Goal: Information Seeking & Learning: Learn about a topic

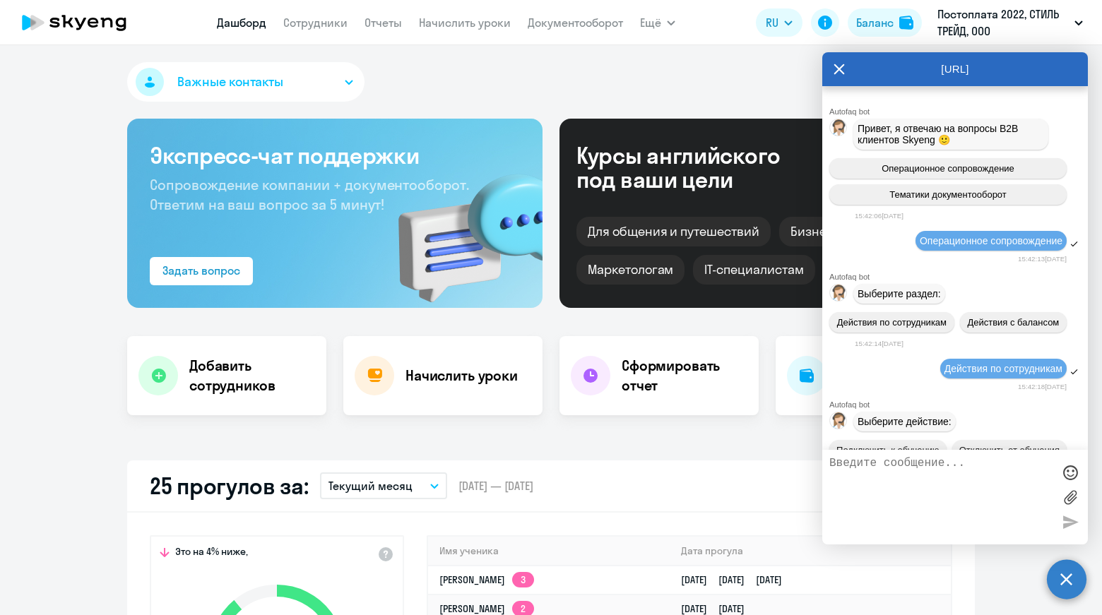
select select "30"
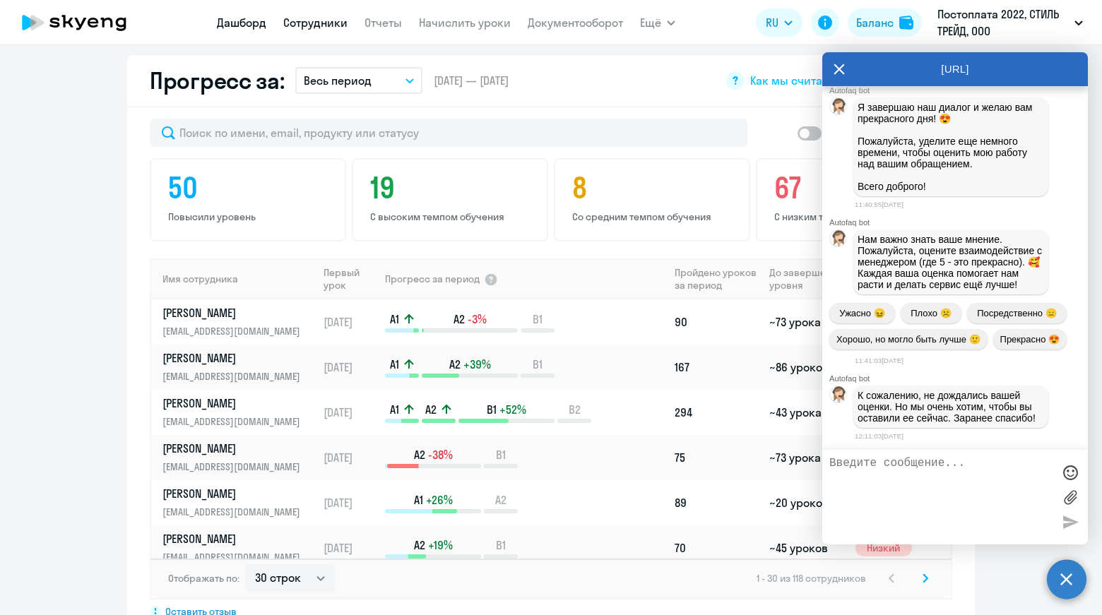
drag, startPoint x: 843, startPoint y: 73, endPoint x: 340, endPoint y: 24, distance: 506.0
click at [843, 73] on icon at bounding box center [839, 69] width 11 height 11
click at [840, 70] on div "Прогресс за: Весь период – [DATE] — [DATE] Как мы считаем Скачать отчет" at bounding box center [551, 81] width 848 height 52
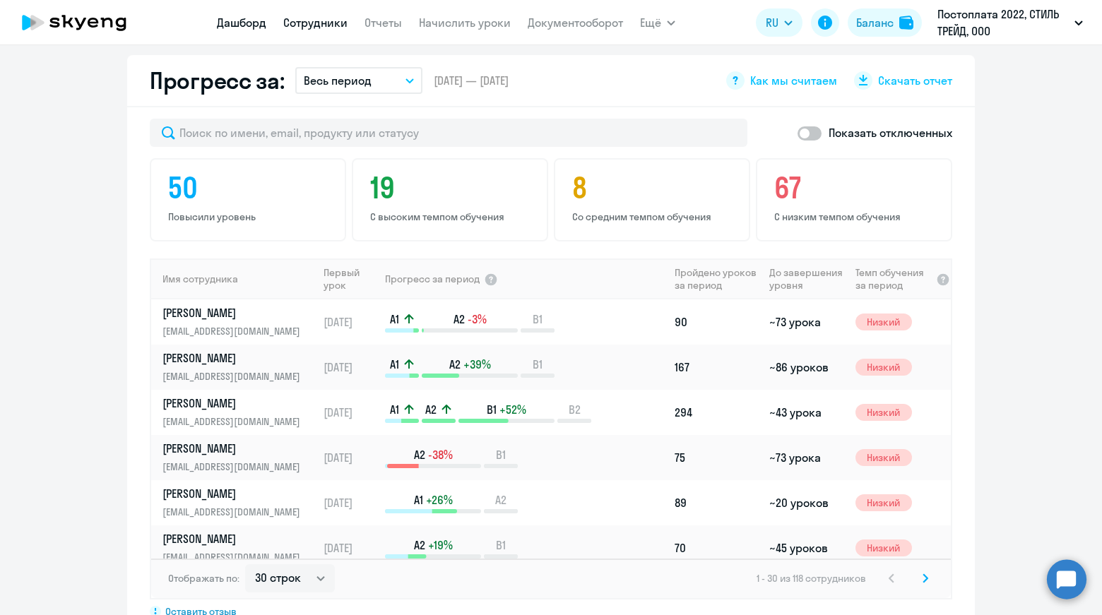
click at [340, 24] on link "Сотрудники" at bounding box center [315, 23] width 64 height 14
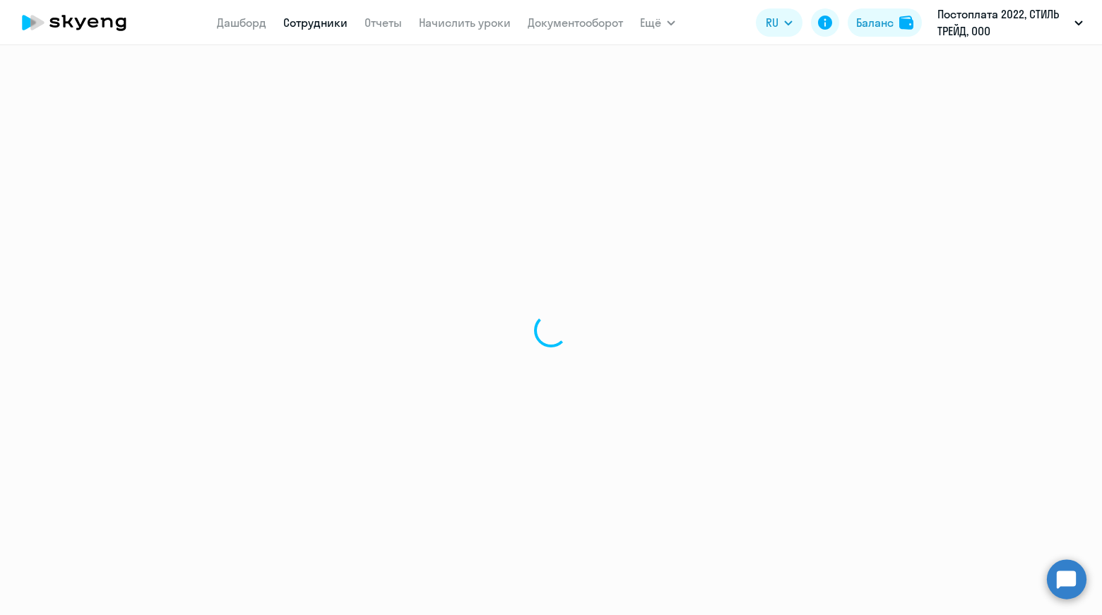
select select "30"
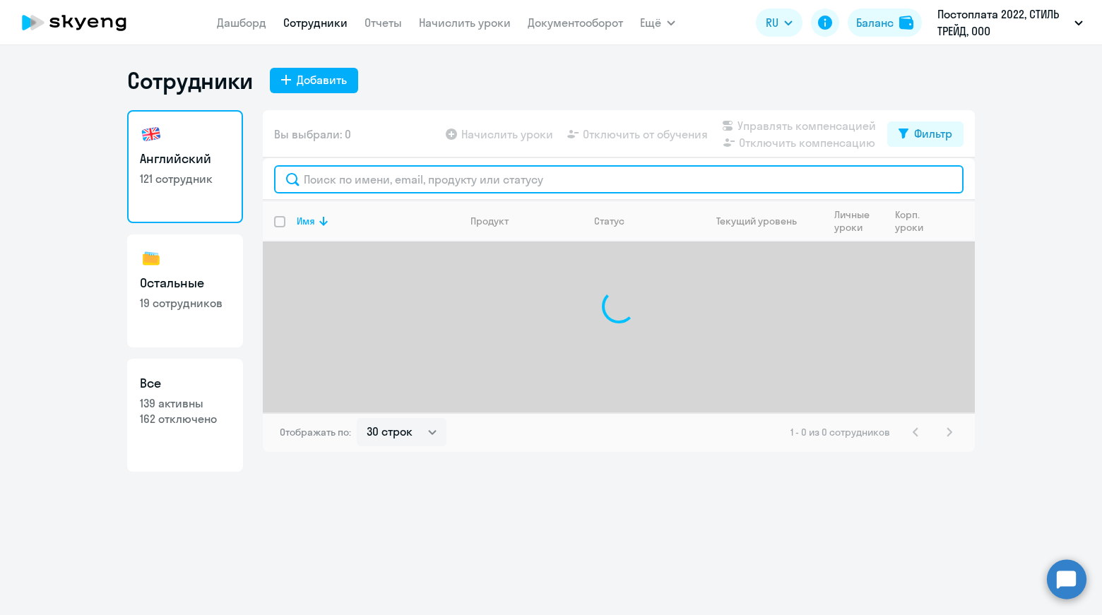
click at [422, 184] on input "text" at bounding box center [618, 179] width 689 height 28
type input "[PERSON_NAME]"
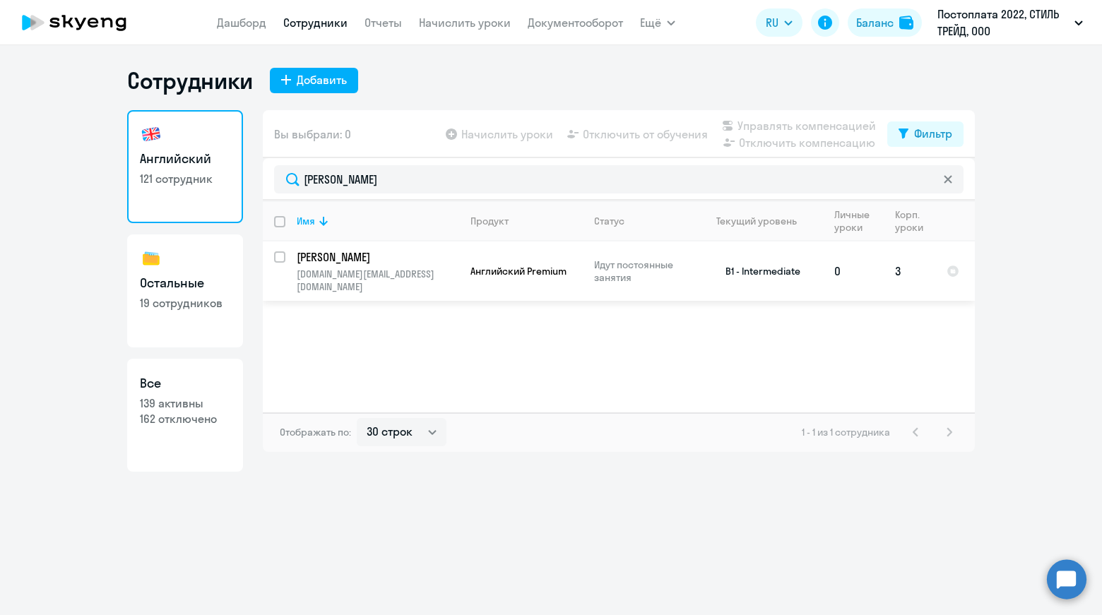
click at [379, 255] on p "[PERSON_NAME]" at bounding box center [377, 257] width 160 height 16
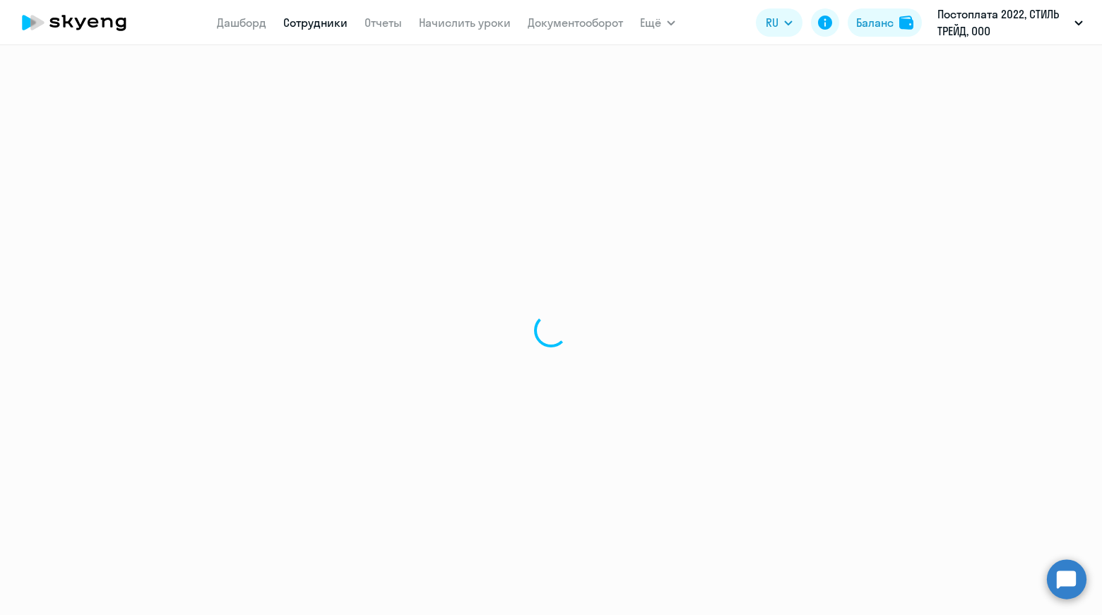
select select "english"
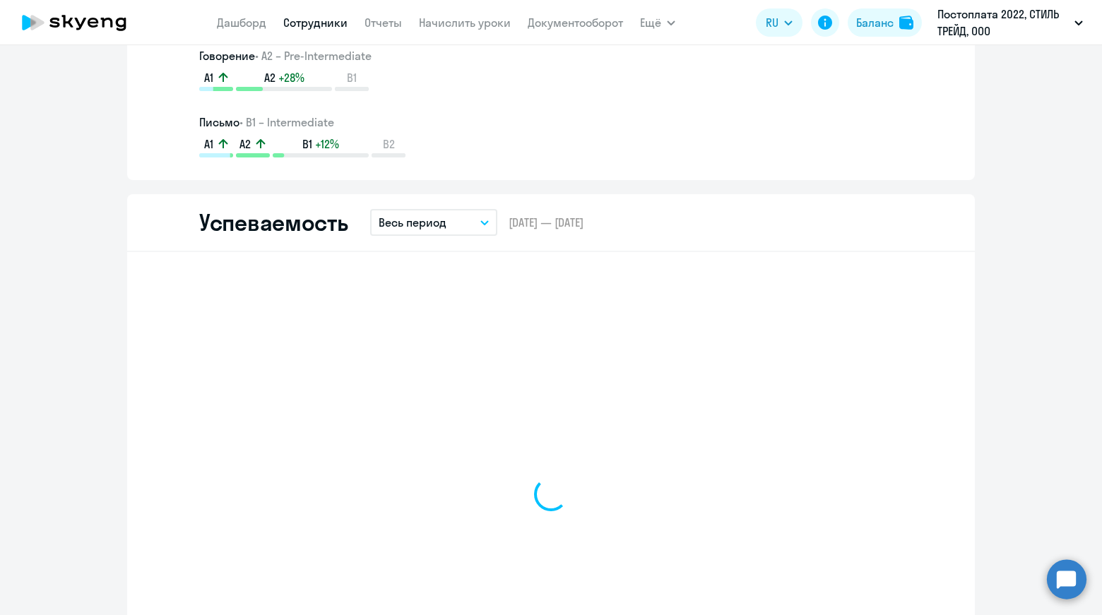
scroll to position [1272, 0]
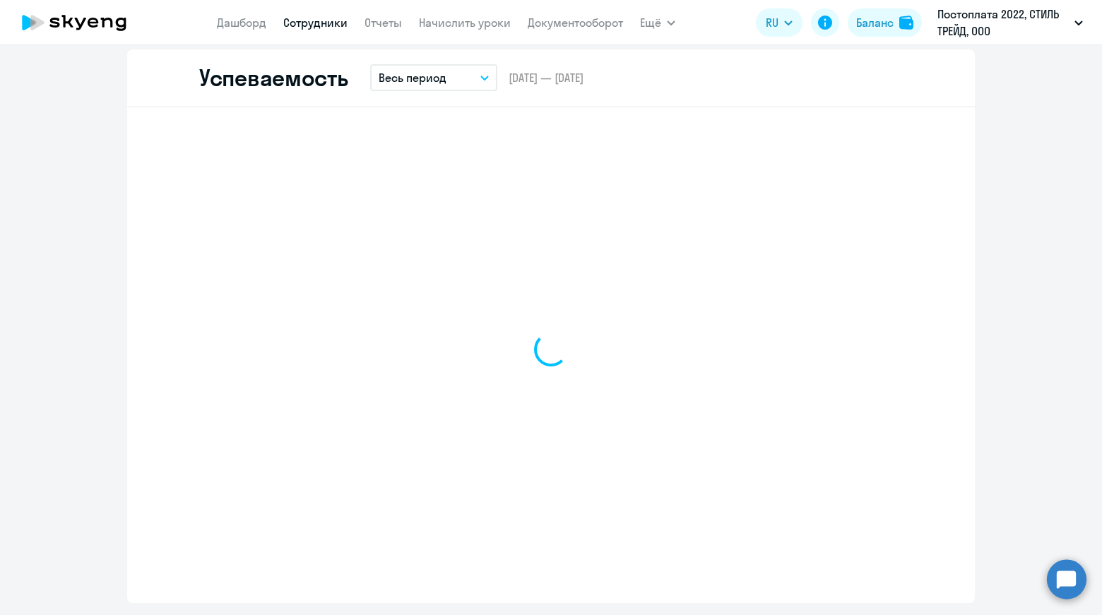
click at [437, 81] on p "Весь период" at bounding box center [413, 77] width 68 height 17
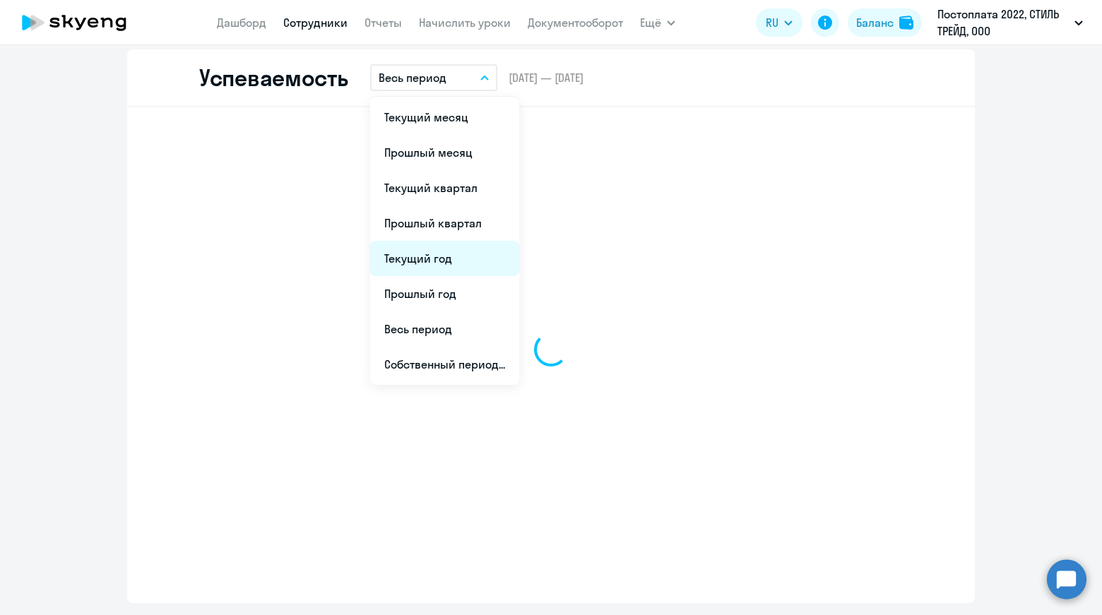
click at [460, 263] on li "Текущий год" at bounding box center [444, 258] width 149 height 35
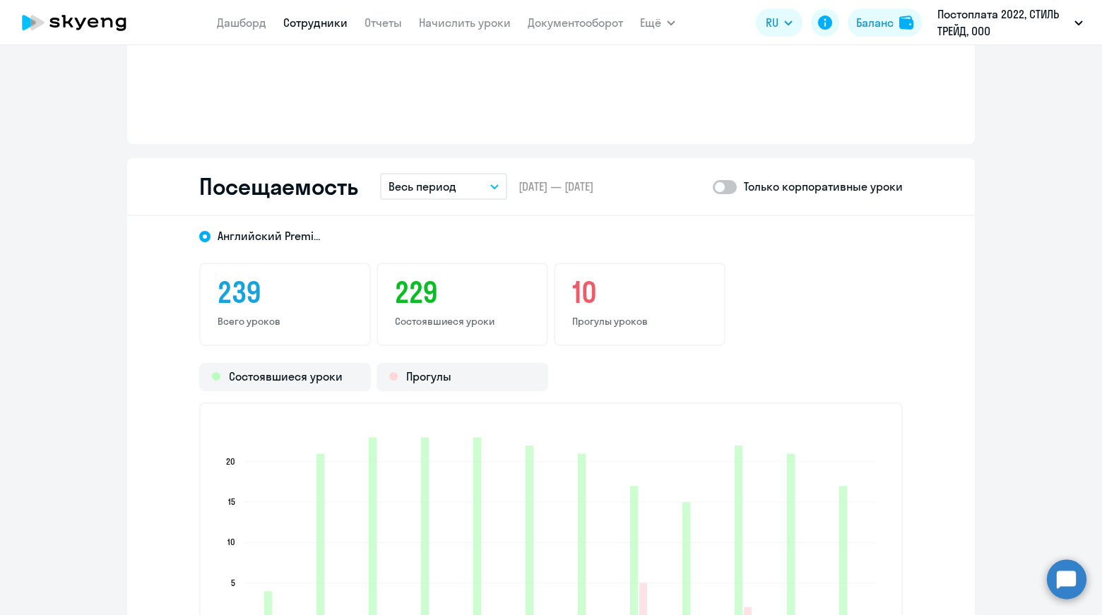
scroll to position [1766, 0]
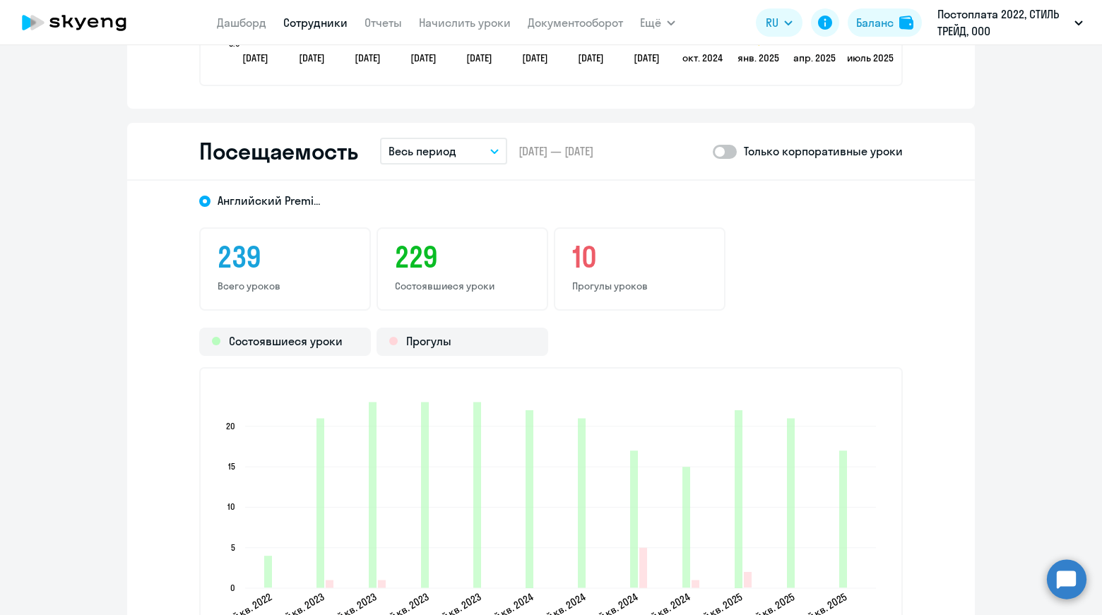
click at [425, 155] on p "Весь период" at bounding box center [423, 151] width 68 height 17
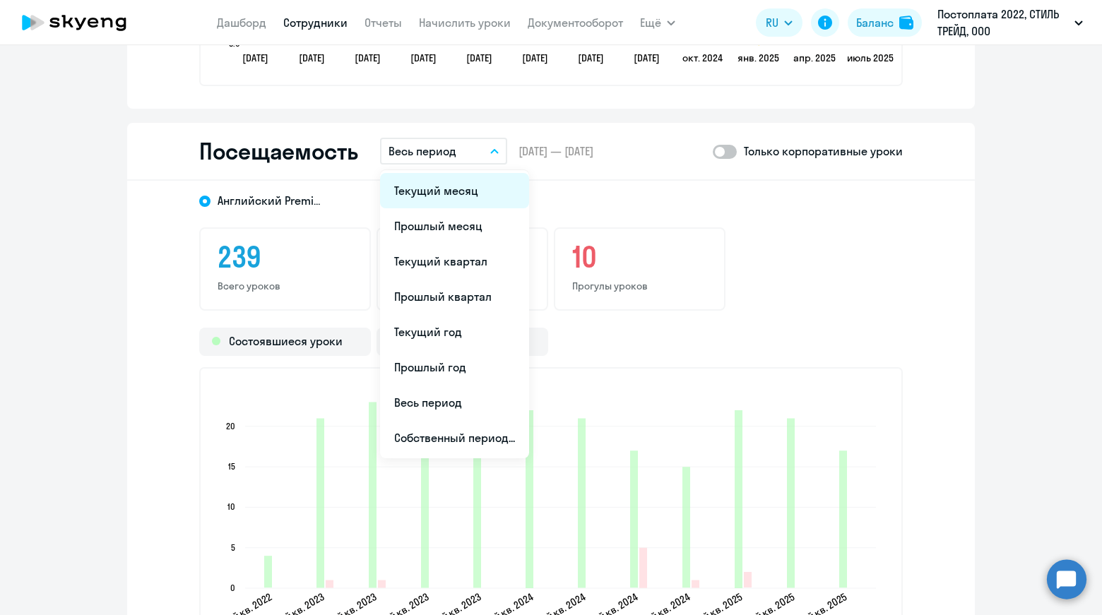
click at [480, 194] on li "Текущий месяц" at bounding box center [454, 190] width 149 height 35
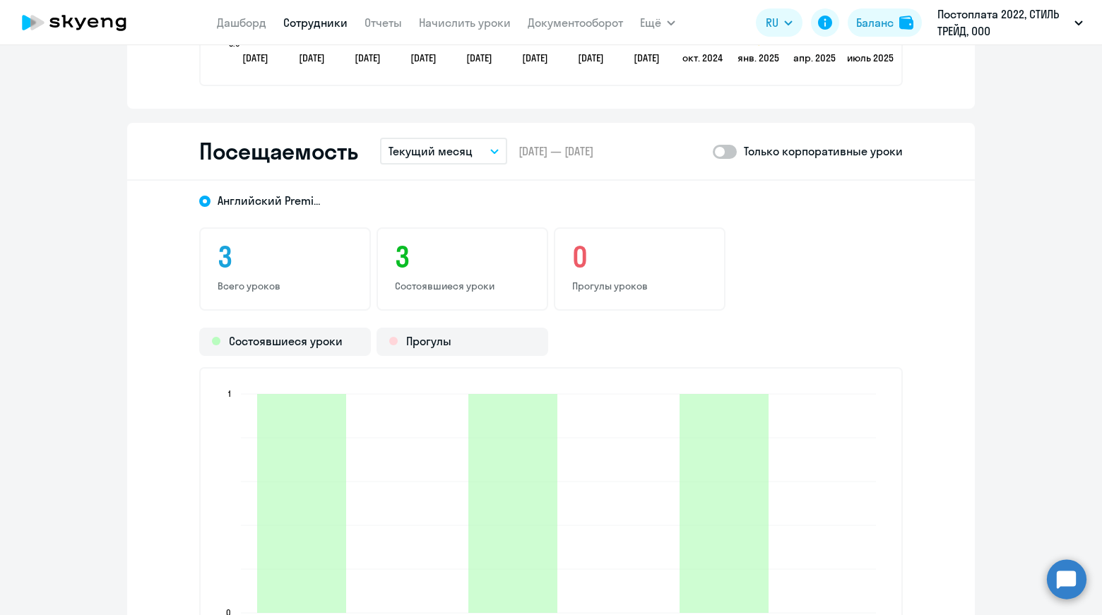
click at [465, 154] on p "Текущий месяц" at bounding box center [431, 151] width 84 height 17
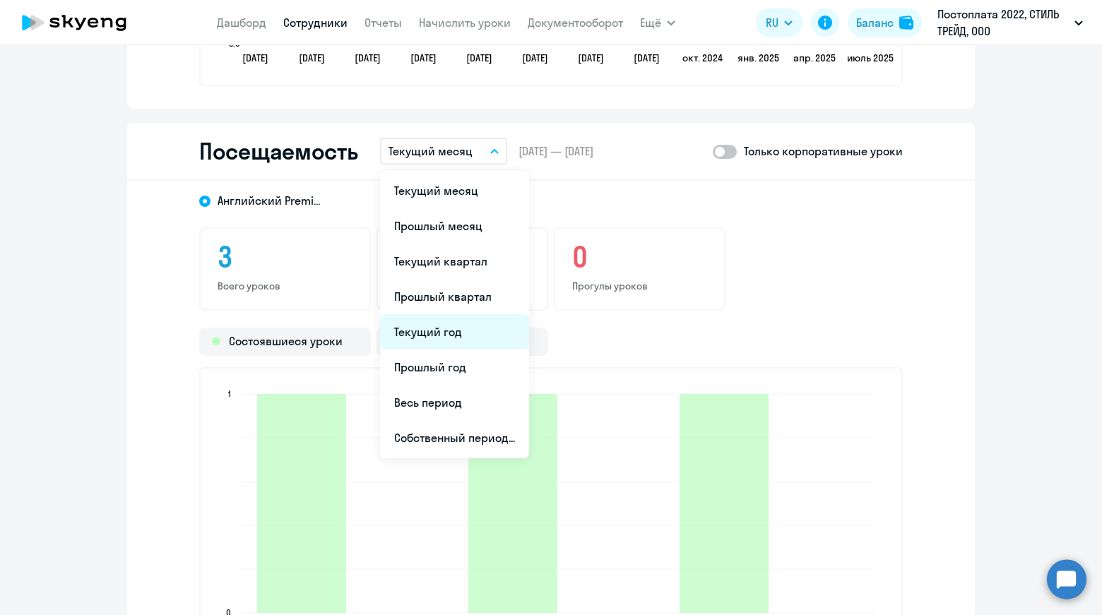
click at [468, 335] on li "Текущий год" at bounding box center [454, 331] width 149 height 35
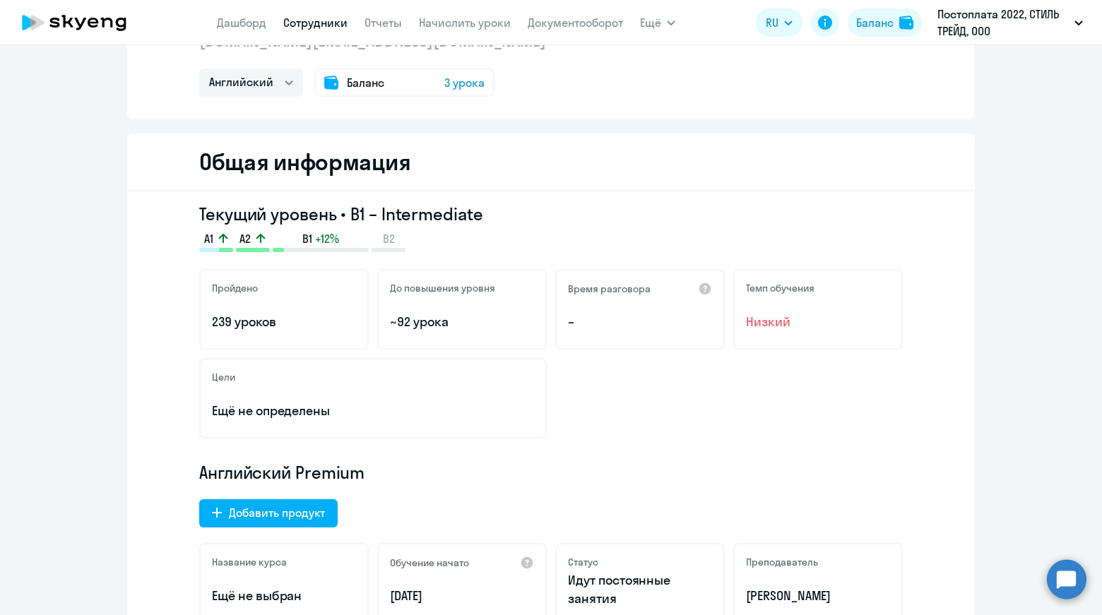
scroll to position [40, 0]
